Goal: Navigation & Orientation: Find specific page/section

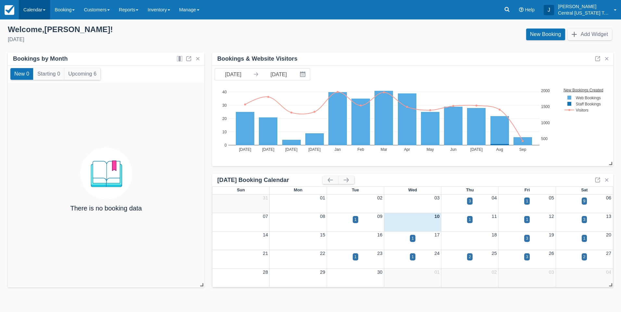
click at [44, 10] on span at bounding box center [44, 9] width 3 height 1
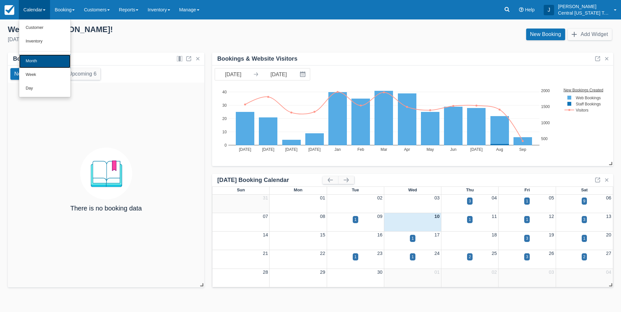
click at [47, 59] on link "Month" at bounding box center [44, 62] width 51 height 14
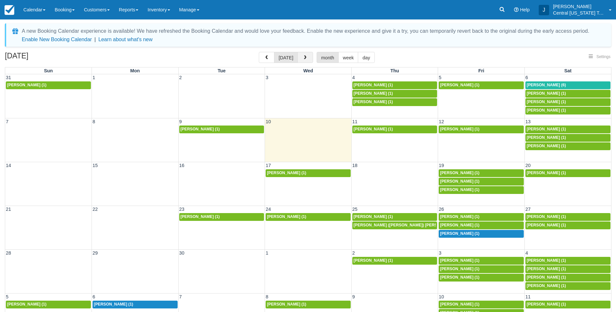
click at [306, 58] on span "button" at bounding box center [305, 58] width 5 height 5
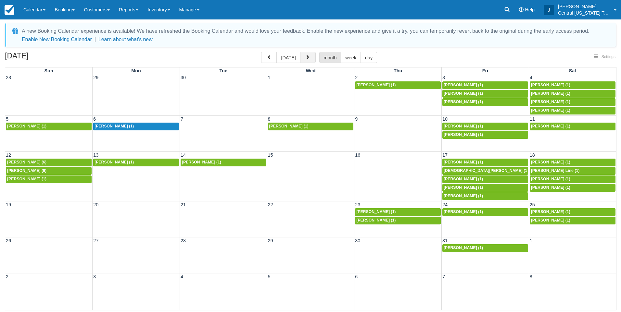
click at [312, 57] on button "button" at bounding box center [308, 57] width 16 height 11
